Goal: Entertainment & Leisure: Browse casually

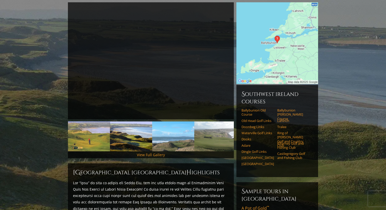
scroll to position [64, 0]
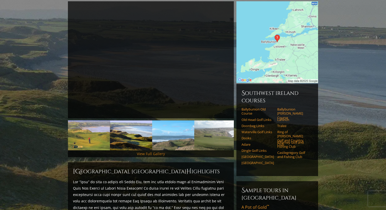
click at [141, 151] on link "View Full Gallery" at bounding box center [151, 153] width 28 height 5
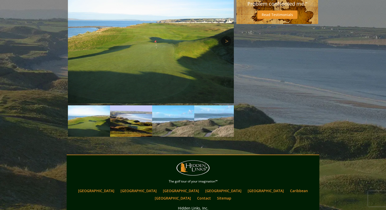
scroll to position [410, 0]
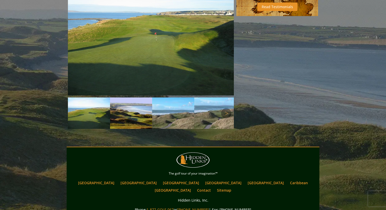
click at [134, 117] on img at bounding box center [131, 113] width 42 height 31
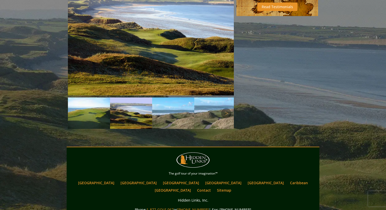
click at [163, 114] on img at bounding box center [173, 113] width 42 height 31
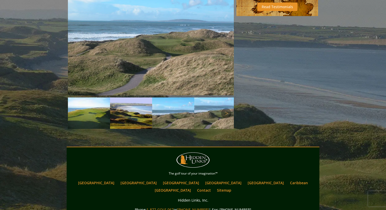
click at [123, 114] on img at bounding box center [131, 113] width 42 height 31
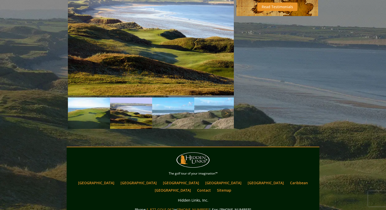
click at [169, 112] on img at bounding box center [173, 113] width 42 height 31
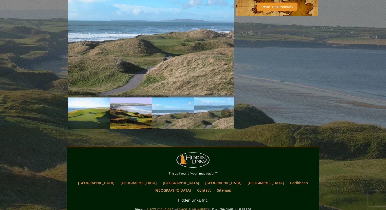
click at [205, 113] on img at bounding box center [215, 113] width 42 height 31
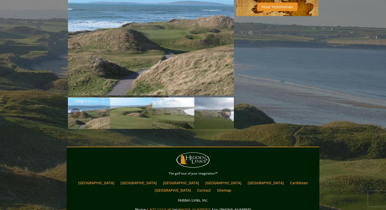
click at [209, 113] on img at bounding box center [215, 113] width 42 height 31
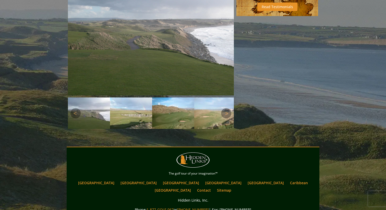
click at [209, 113] on img at bounding box center [215, 113] width 42 height 31
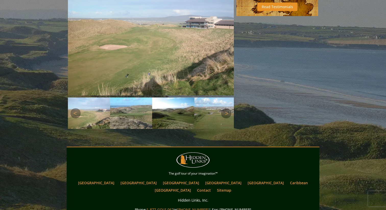
click at [209, 113] on img at bounding box center [215, 113] width 42 height 31
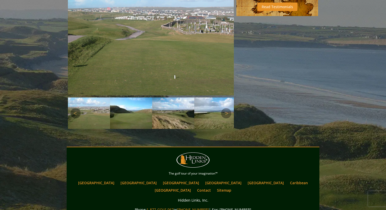
click at [209, 114] on img at bounding box center [215, 113] width 42 height 31
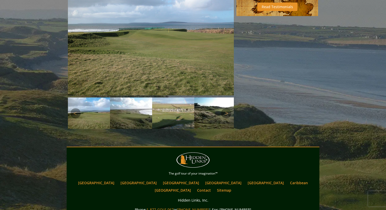
click at [209, 114] on img at bounding box center [215, 113] width 42 height 31
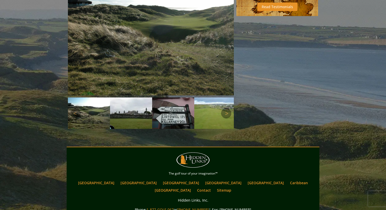
click at [209, 114] on img at bounding box center [215, 114] width 42 height 32
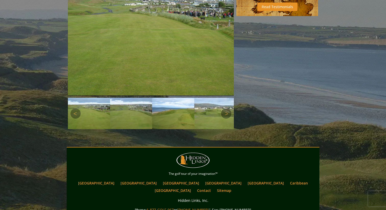
click at [209, 114] on img at bounding box center [215, 113] width 42 height 31
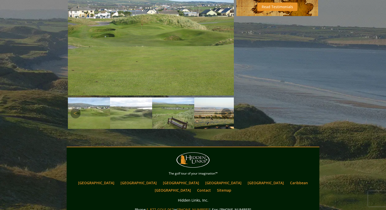
click at [209, 114] on img at bounding box center [215, 113] width 42 height 31
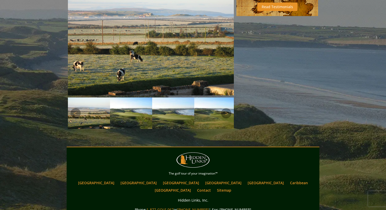
click at [209, 114] on img at bounding box center [215, 113] width 42 height 31
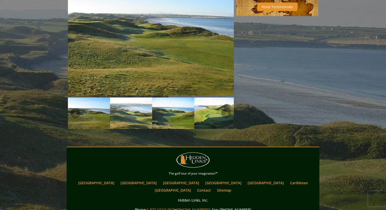
click at [209, 114] on img at bounding box center [215, 113] width 42 height 31
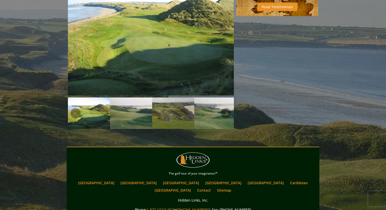
click at [209, 114] on img at bounding box center [215, 113] width 42 height 31
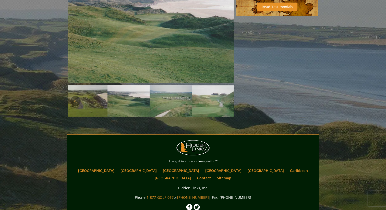
click at [209, 114] on img at bounding box center [213, 101] width 42 height 32
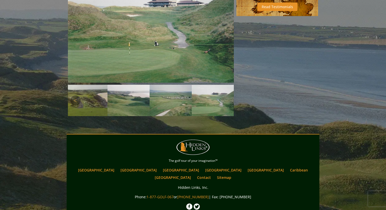
click at [208, 104] on img at bounding box center [213, 101] width 42 height 32
